Goal: Information Seeking & Learning: Learn about a topic

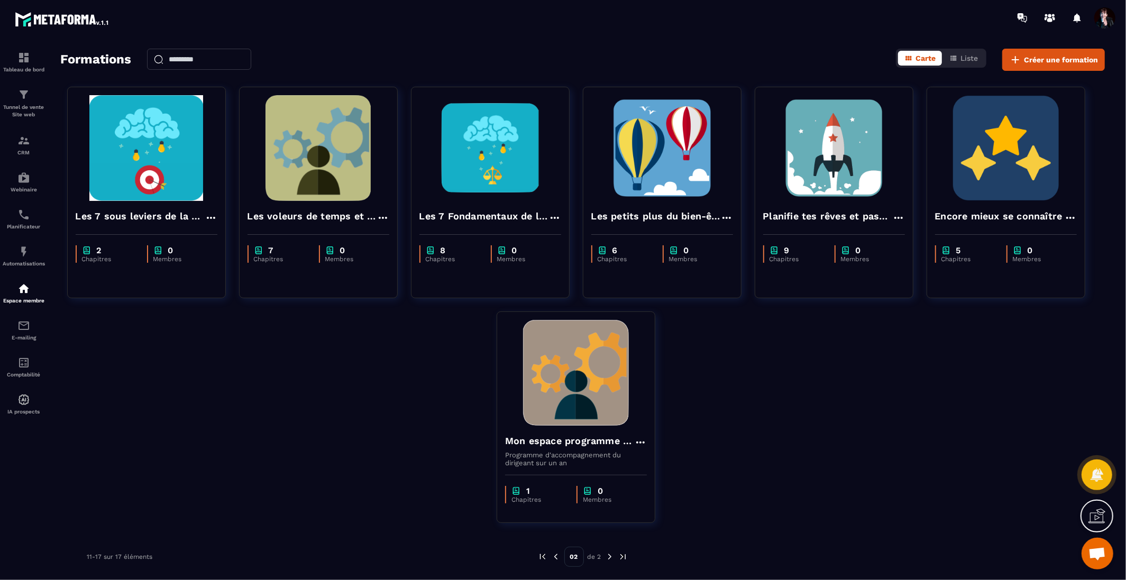
click at [558, 559] on img at bounding box center [556, 557] width 10 height 10
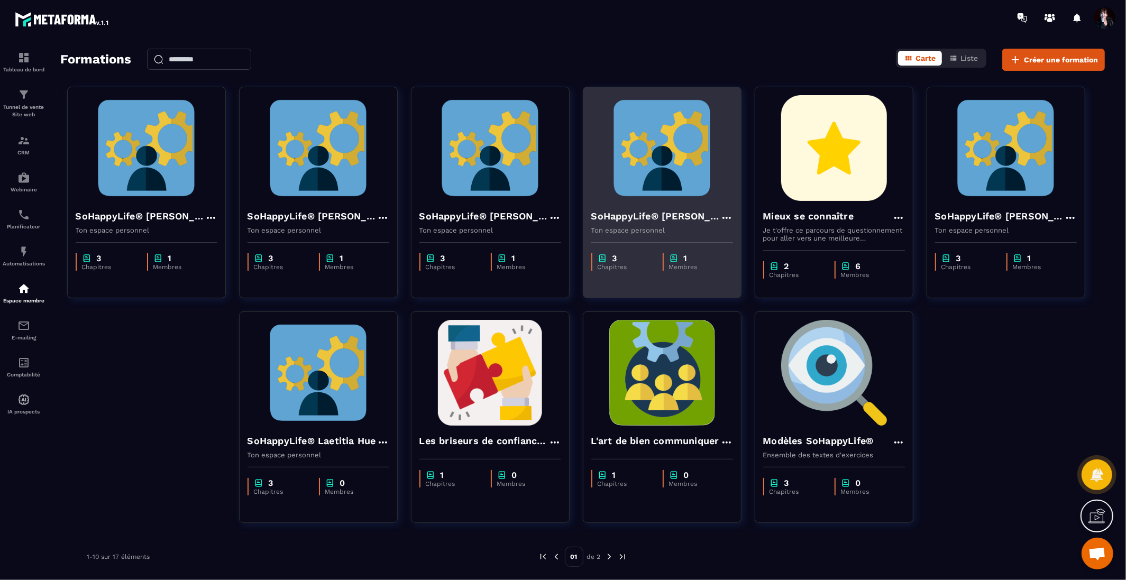
click at [680, 214] on h4 "SoHappyLife® [PERSON_NAME]" at bounding box center [655, 216] width 129 height 15
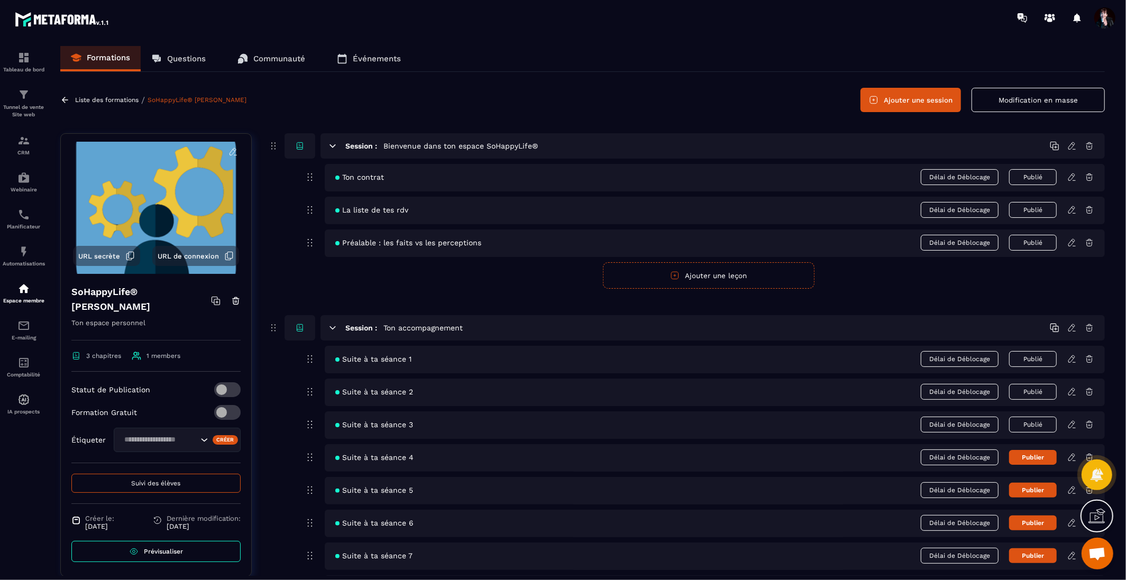
click at [1071, 428] on div "Suite à ta séance 3 Délai de Déblocage Publié" at bounding box center [715, 425] width 780 height 28
click at [1074, 421] on icon at bounding box center [1071, 424] width 6 height 7
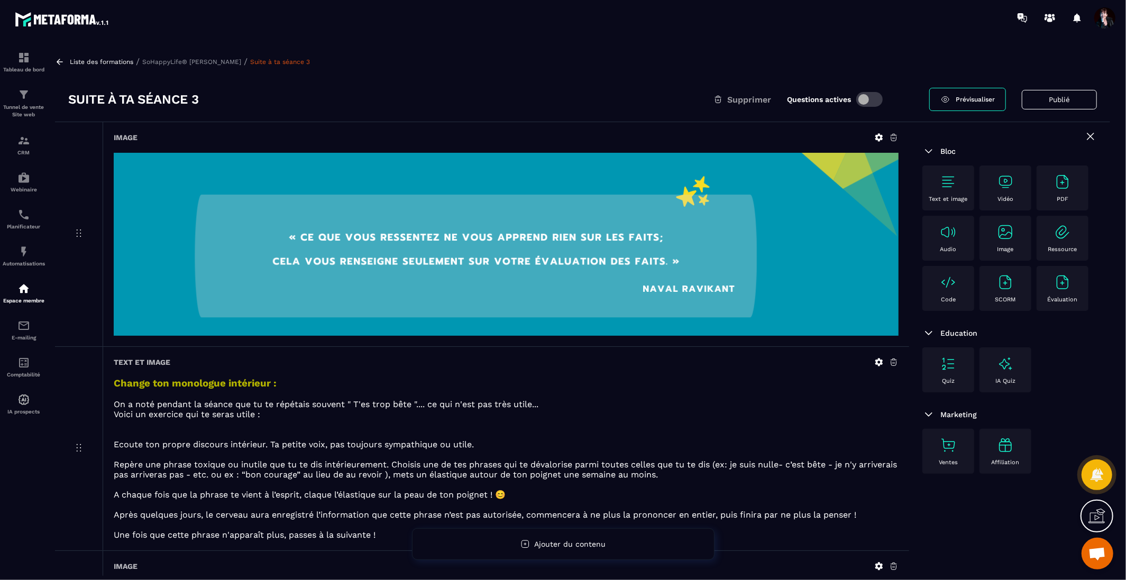
click at [78, 63] on p "Liste des formations" at bounding box center [101, 61] width 63 height 7
